Goal: Navigation & Orientation: Find specific page/section

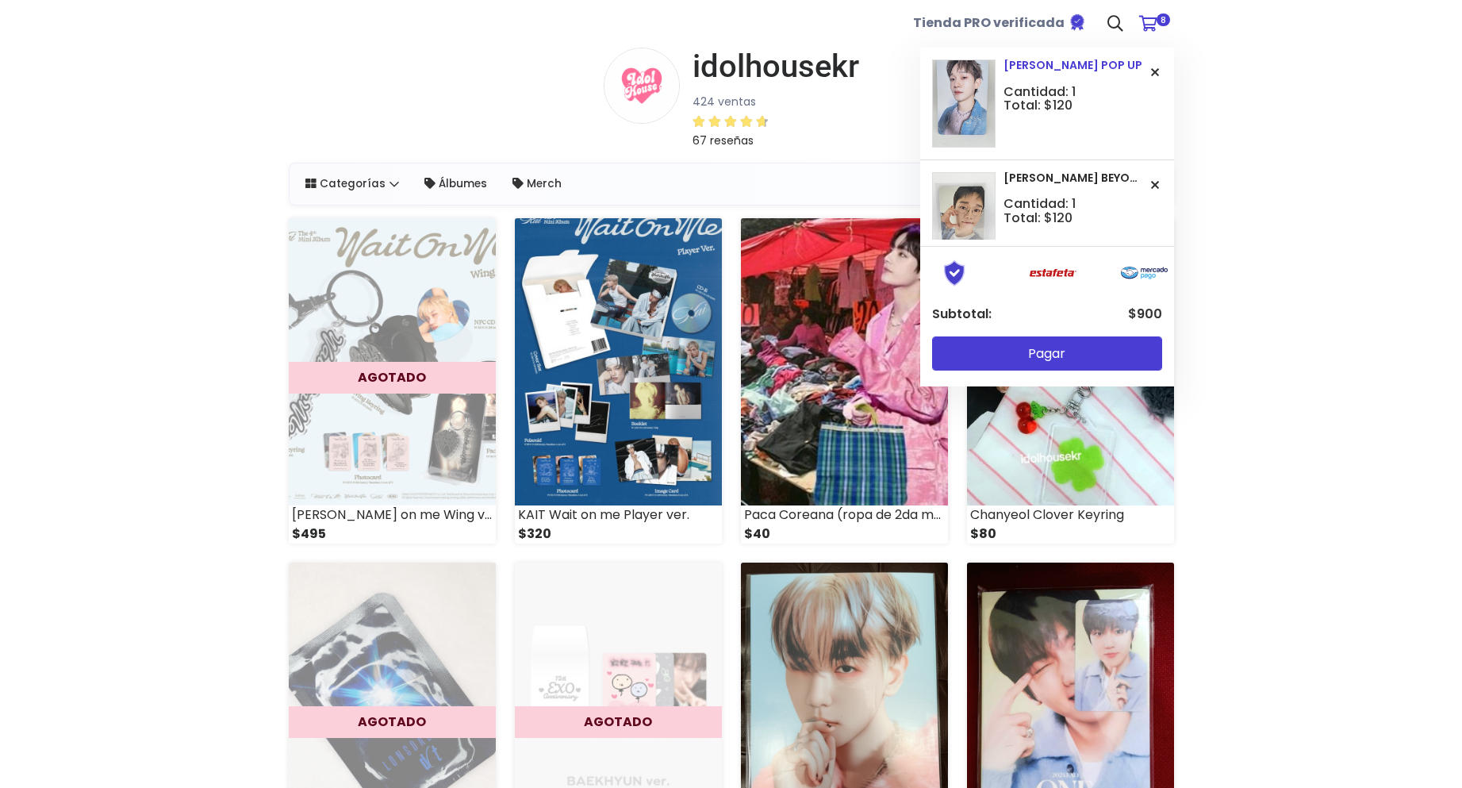
click at [988, 94] on img at bounding box center [963, 102] width 63 height 87
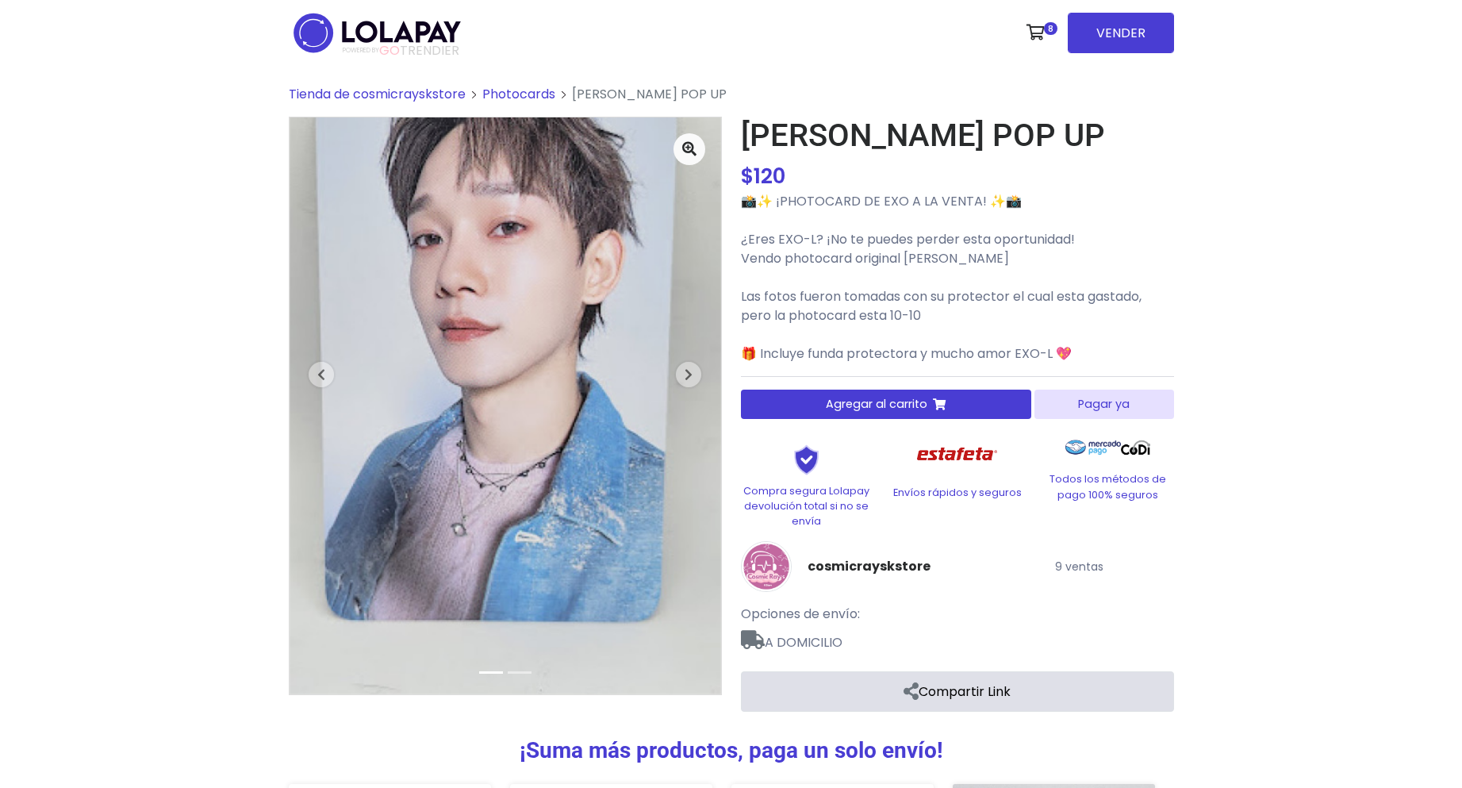
click at [399, 95] on span "Tienda de cosmicrayskstore" at bounding box center [377, 94] width 177 height 18
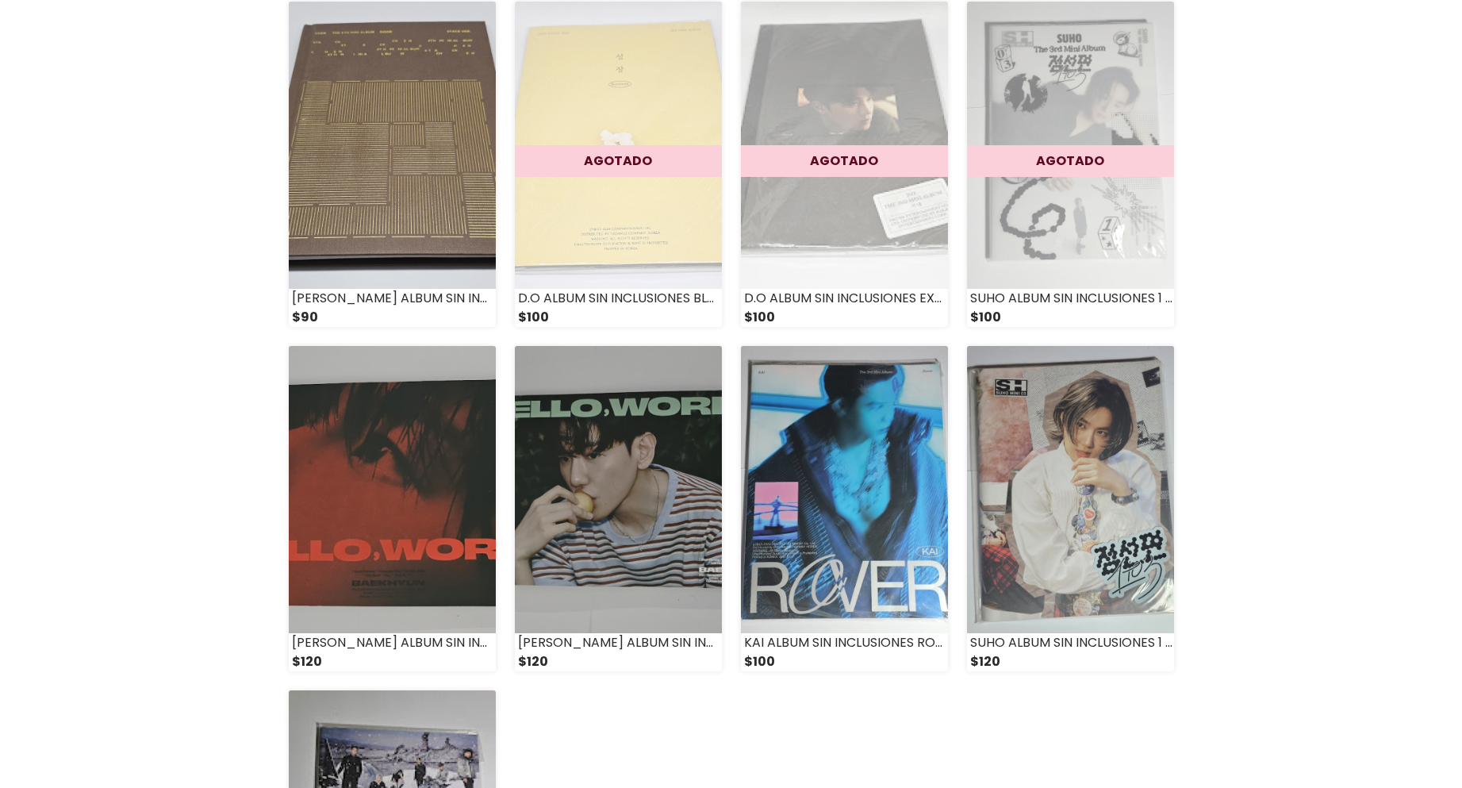
scroll to position [2062, 0]
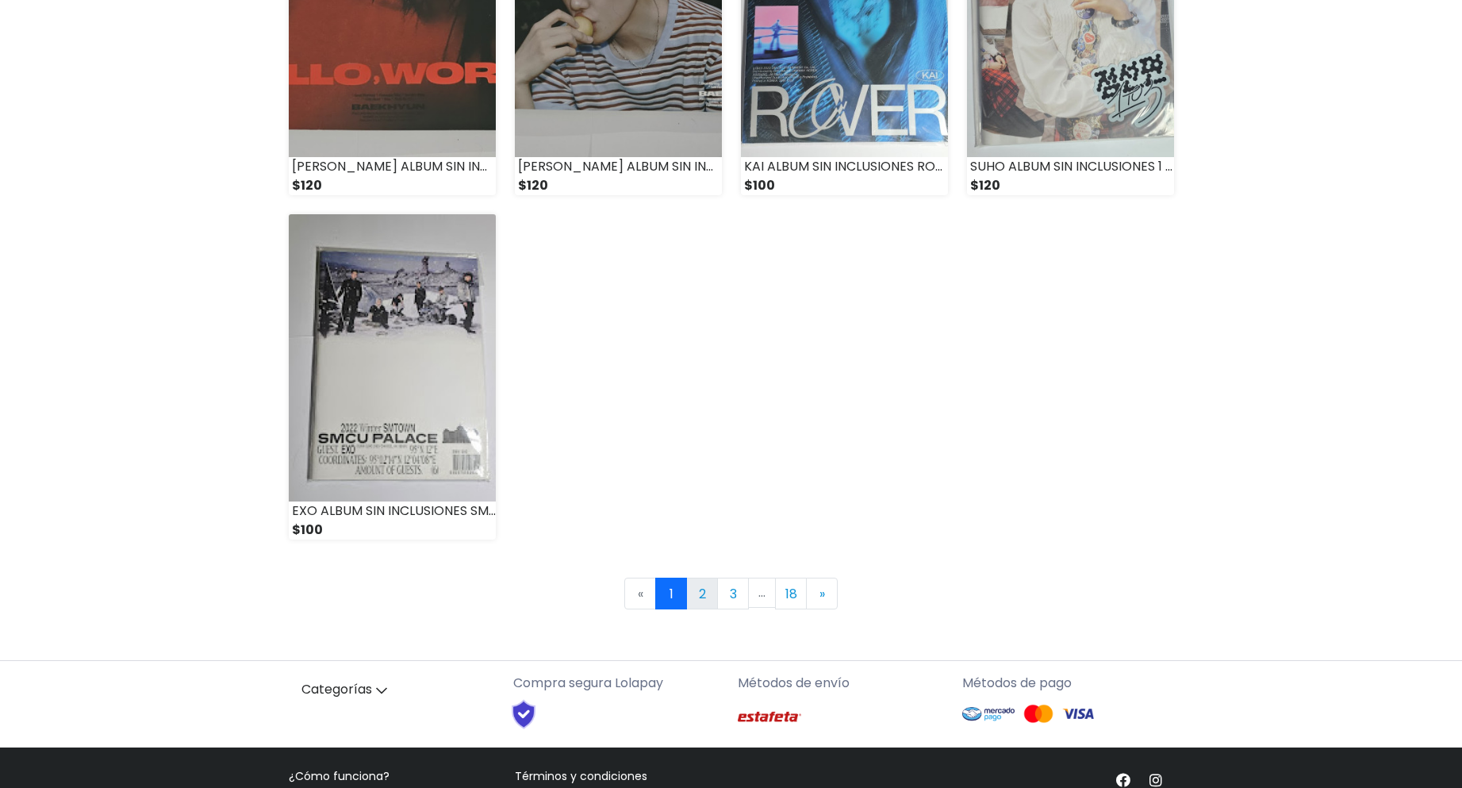
click at [698, 577] on link "2" at bounding box center [702, 593] width 32 height 32
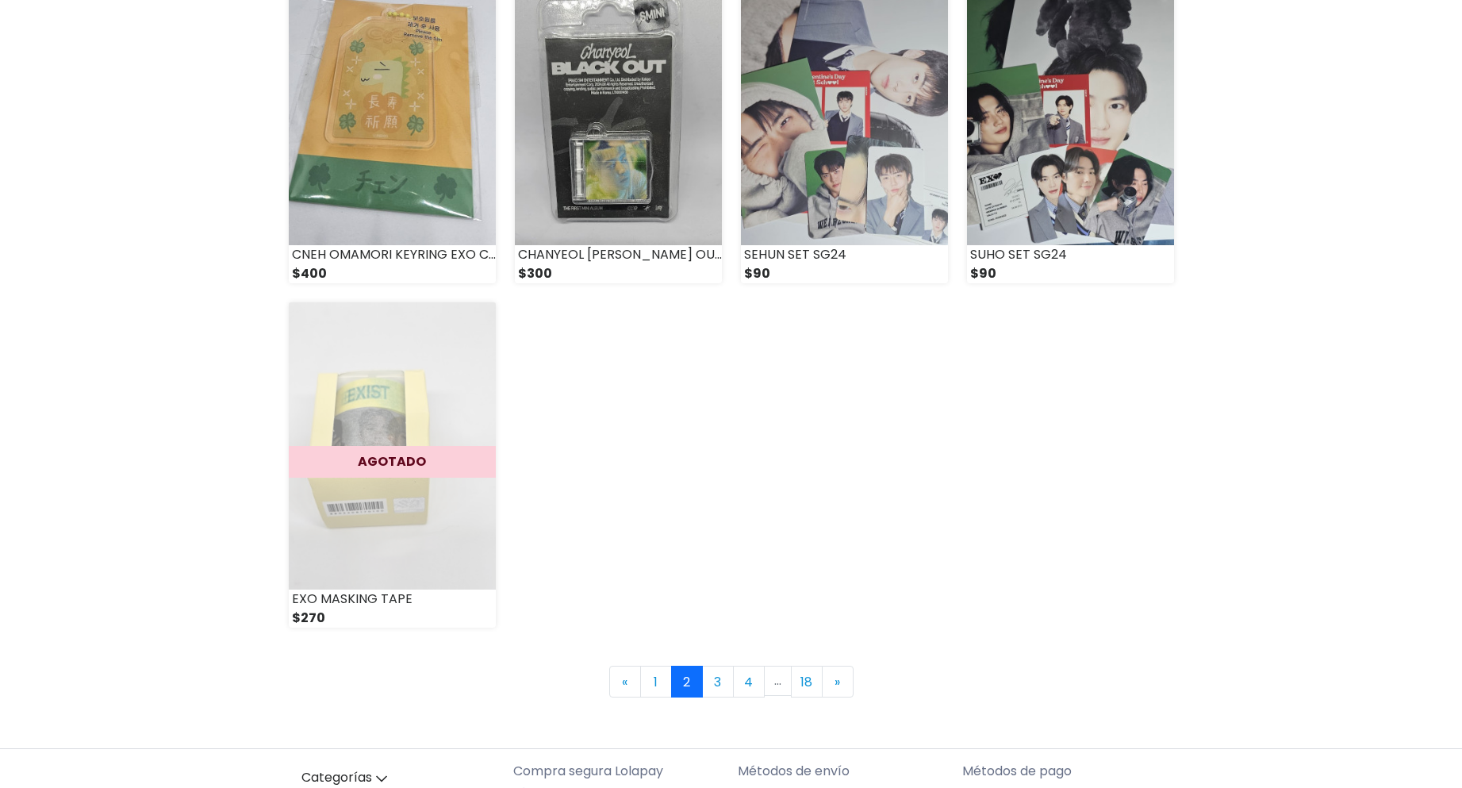
scroll to position [1983, 0]
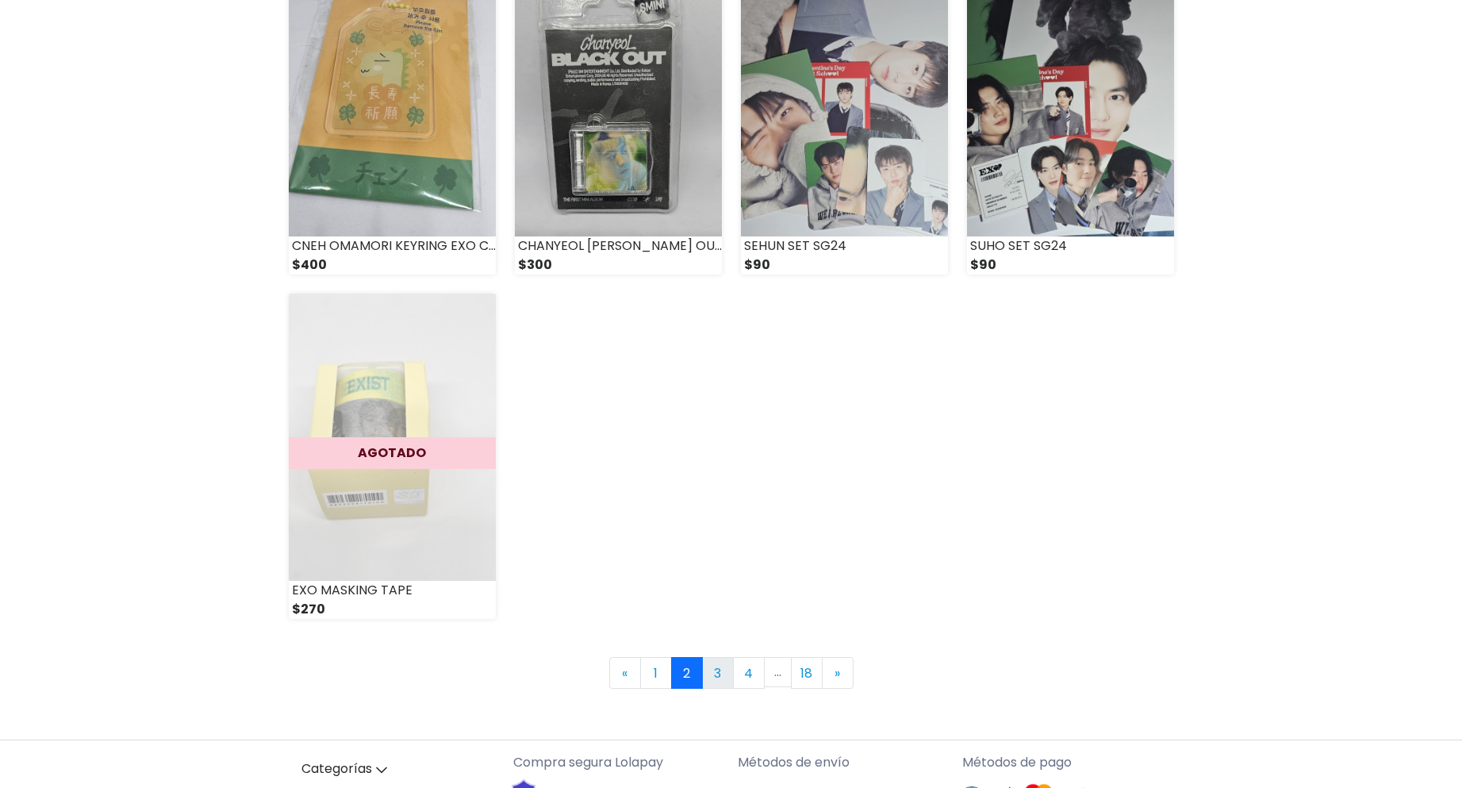
click at [712, 657] on link "3" at bounding box center [718, 673] width 32 height 32
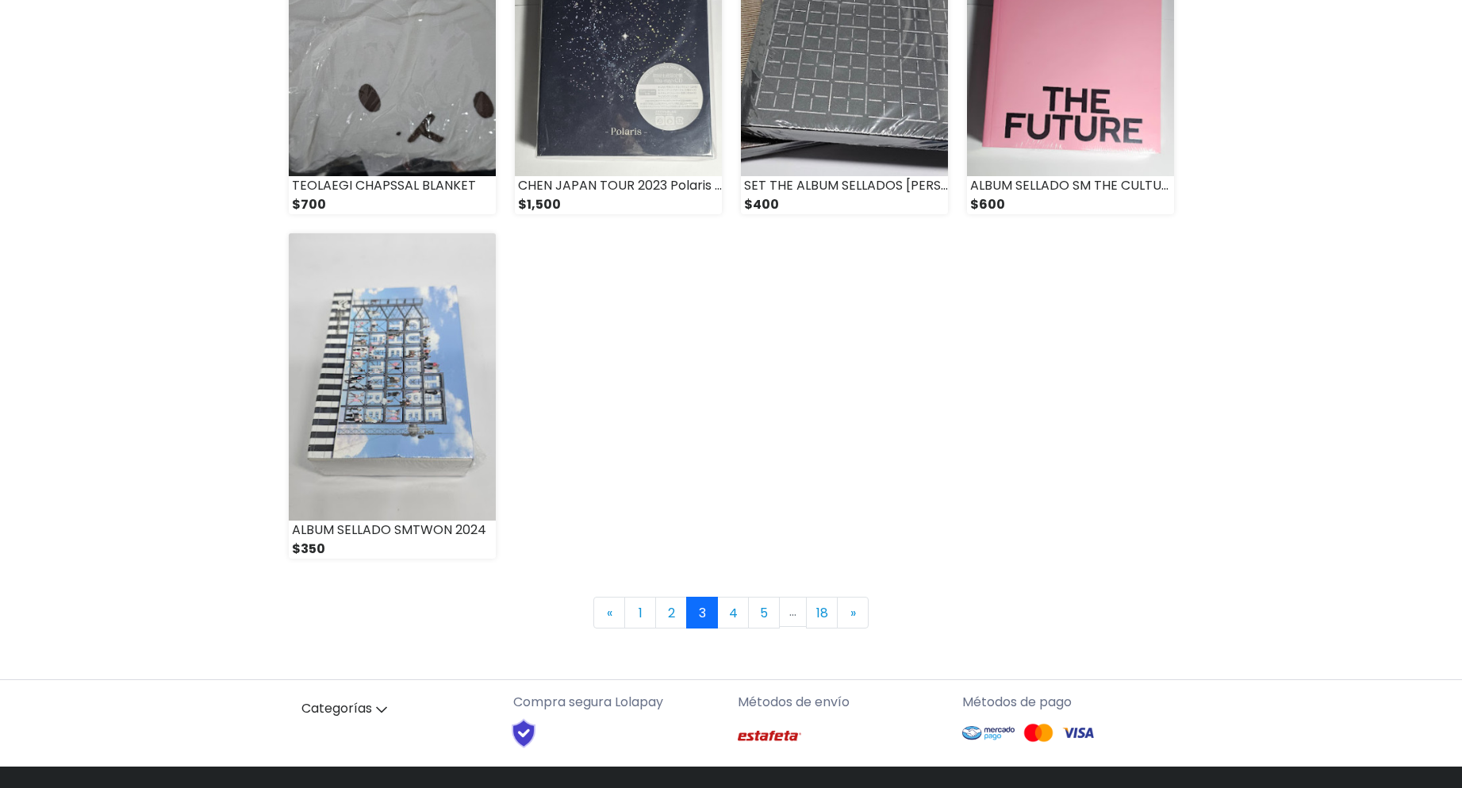
scroll to position [2062, 0]
